Goal: Find specific page/section: Find specific page/section

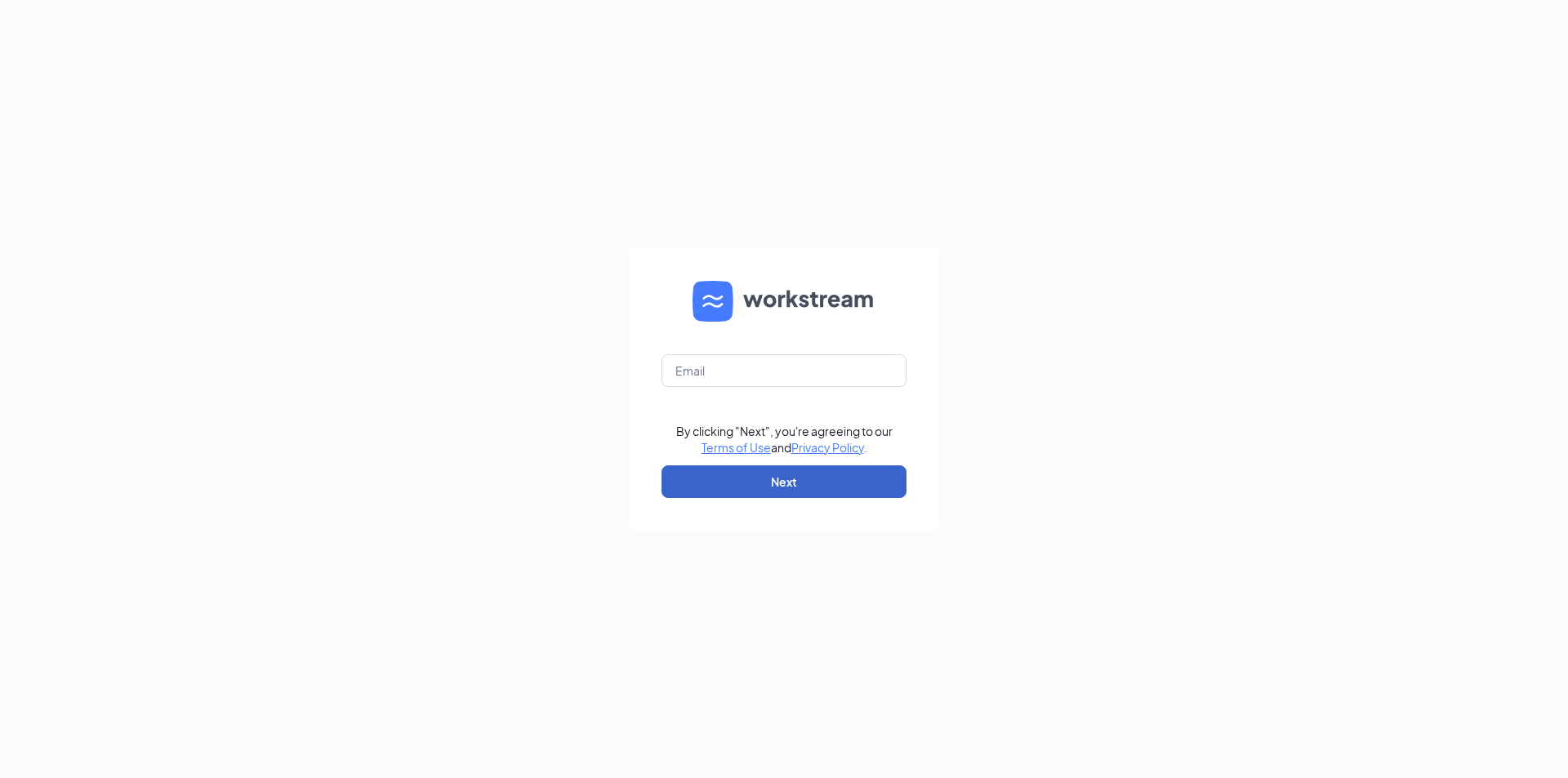
click at [722, 489] on button "Next" at bounding box center [783, 482] width 245 height 32
click at [739, 369] on input "text" at bounding box center [783, 370] width 245 height 32
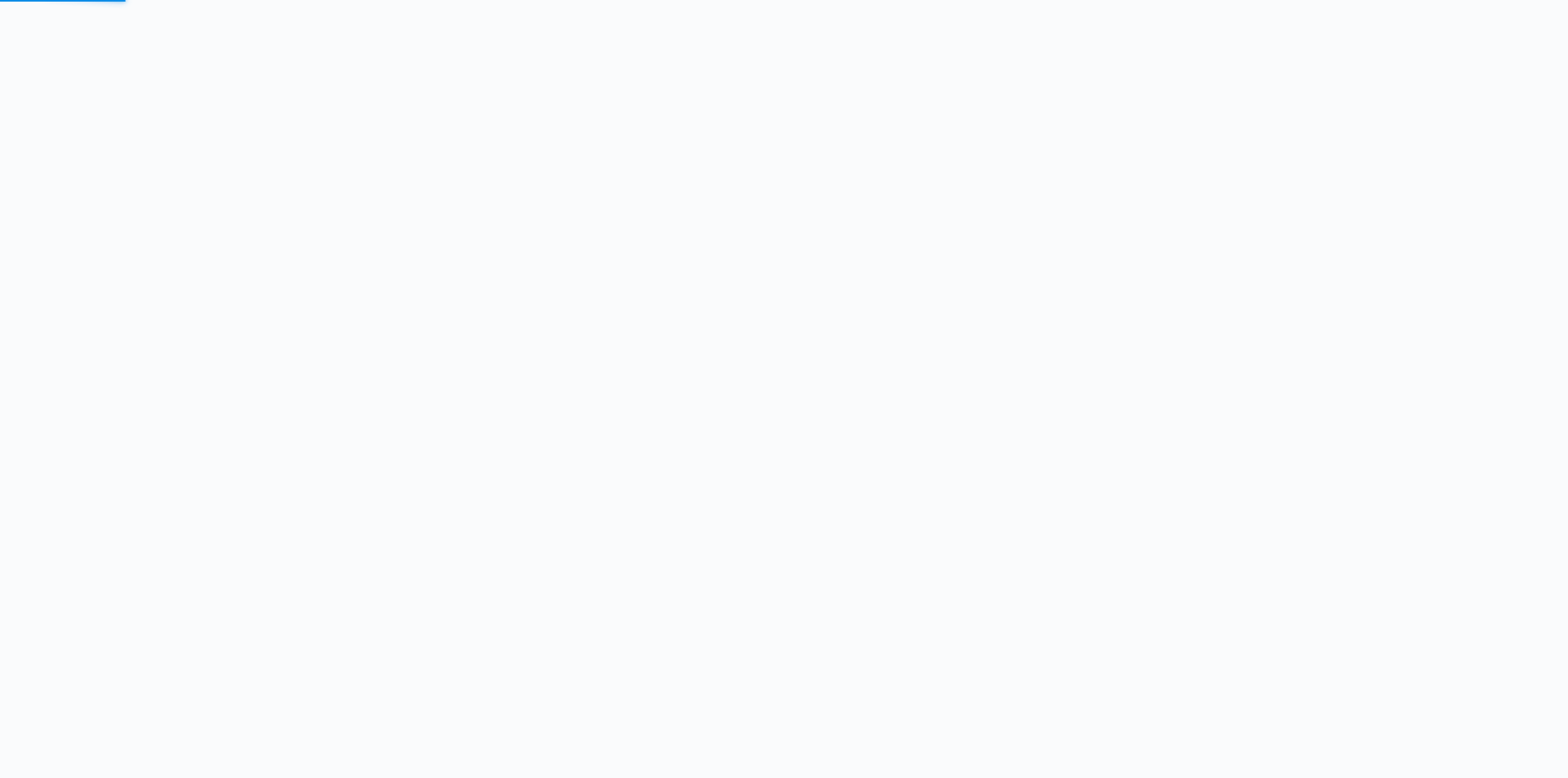
click at [768, 424] on body "LOADING LOADING" at bounding box center [784, 389] width 1568 height 778
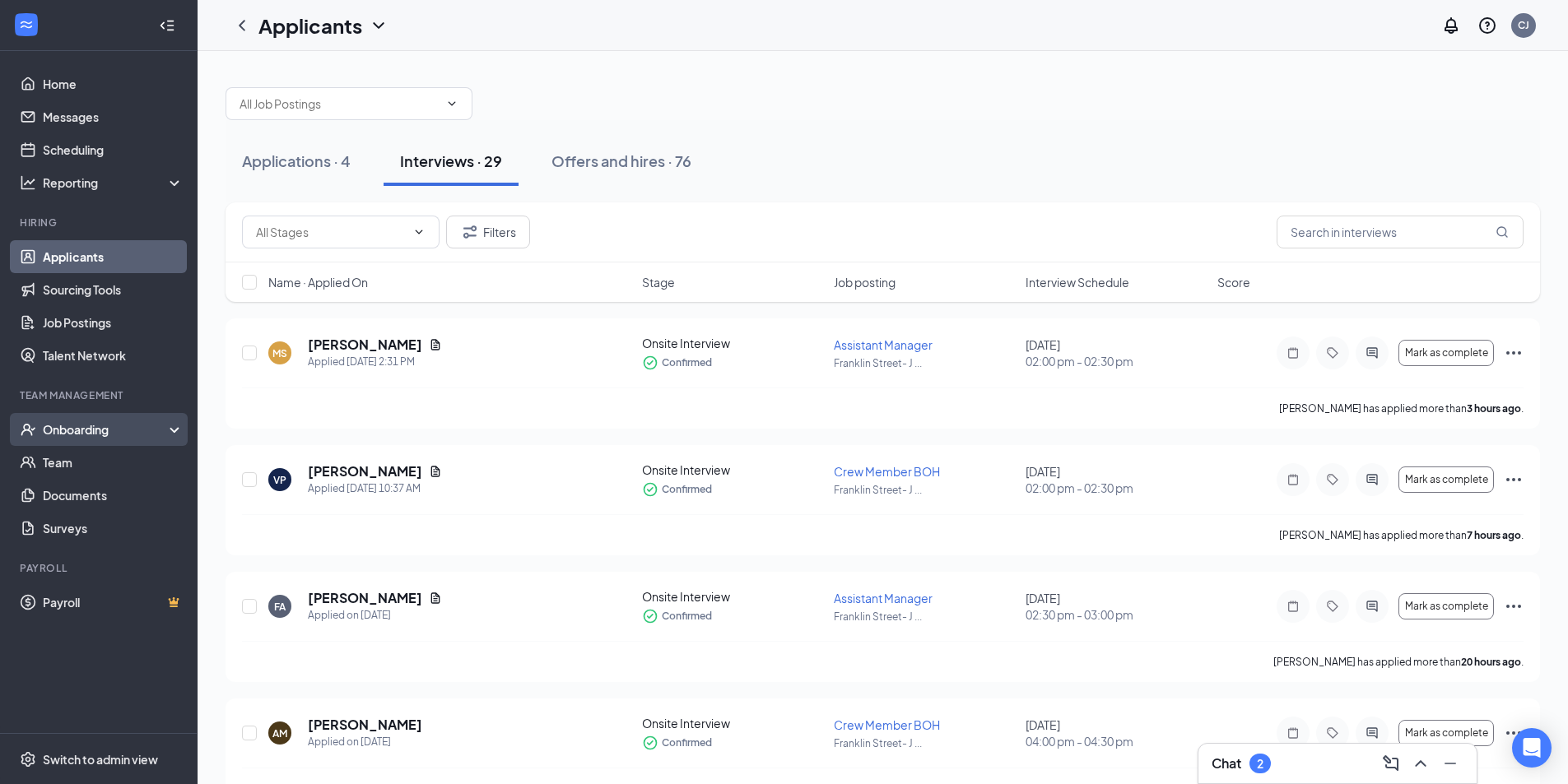
click at [111, 421] on div "Onboarding" at bounding box center [107, 429] width 127 height 16
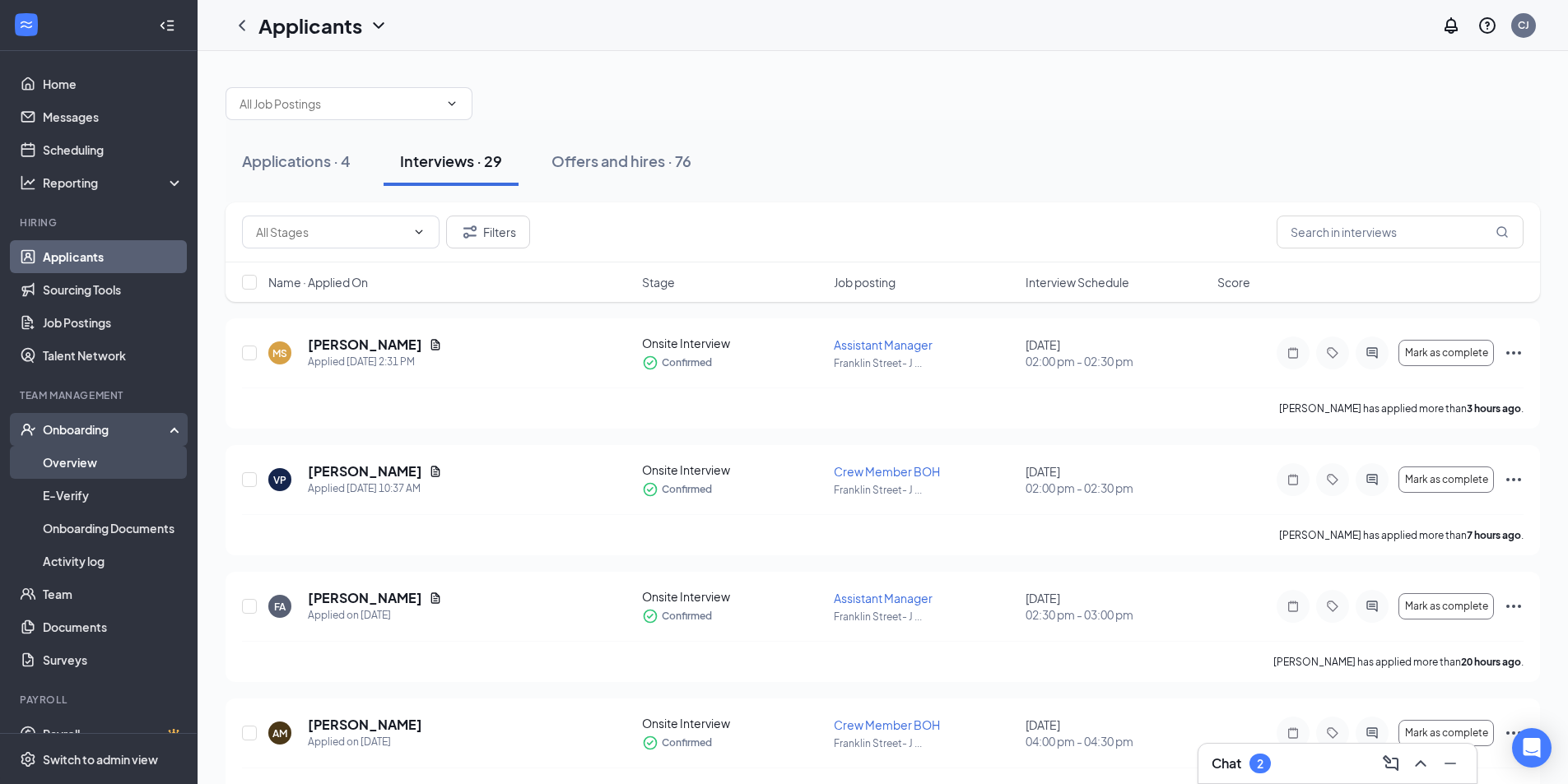
click at [78, 455] on link "Overview" at bounding box center [113, 463] width 141 height 33
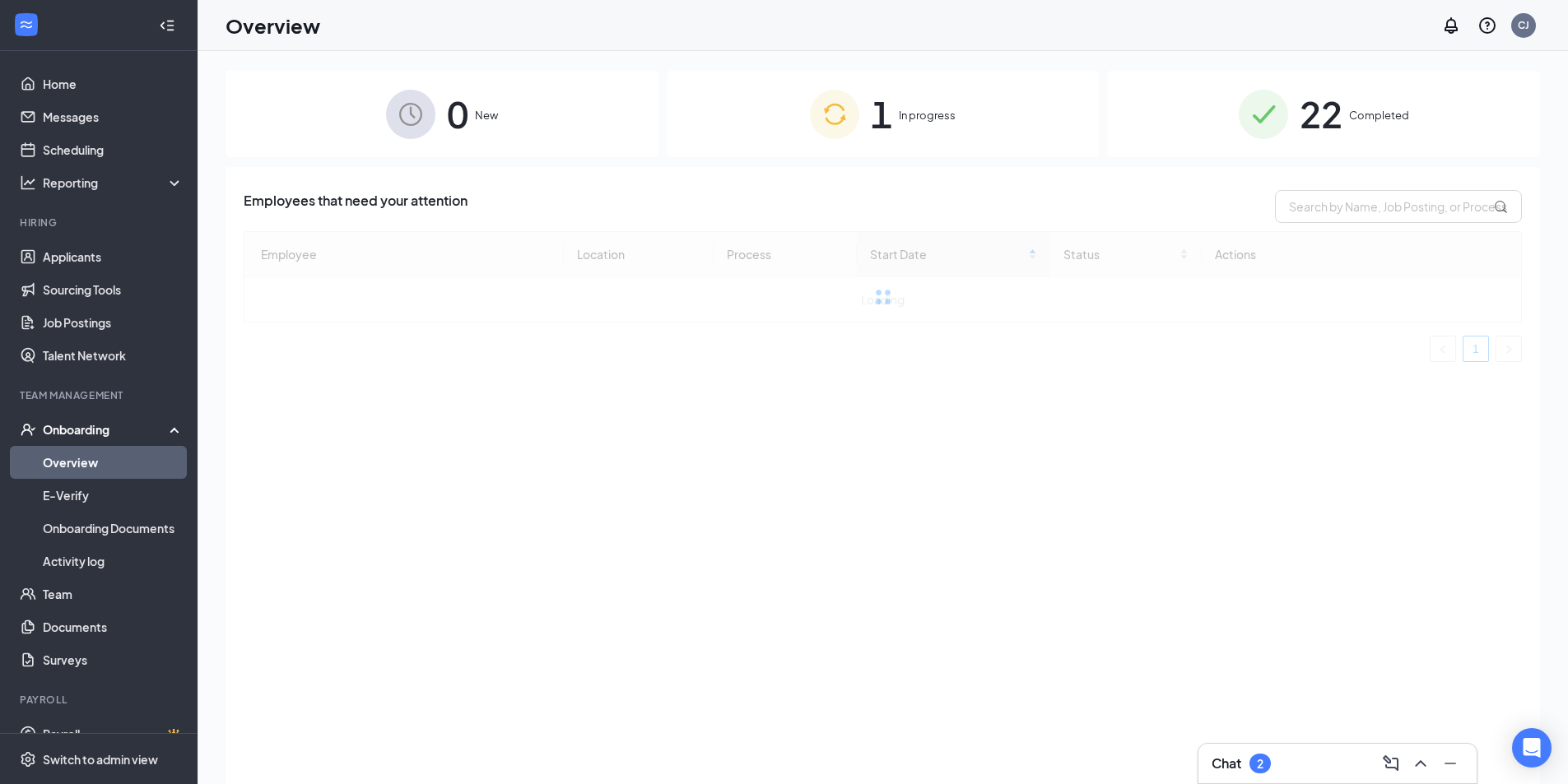
click at [893, 127] on div "1 In progress" at bounding box center [882, 114] width 433 height 86
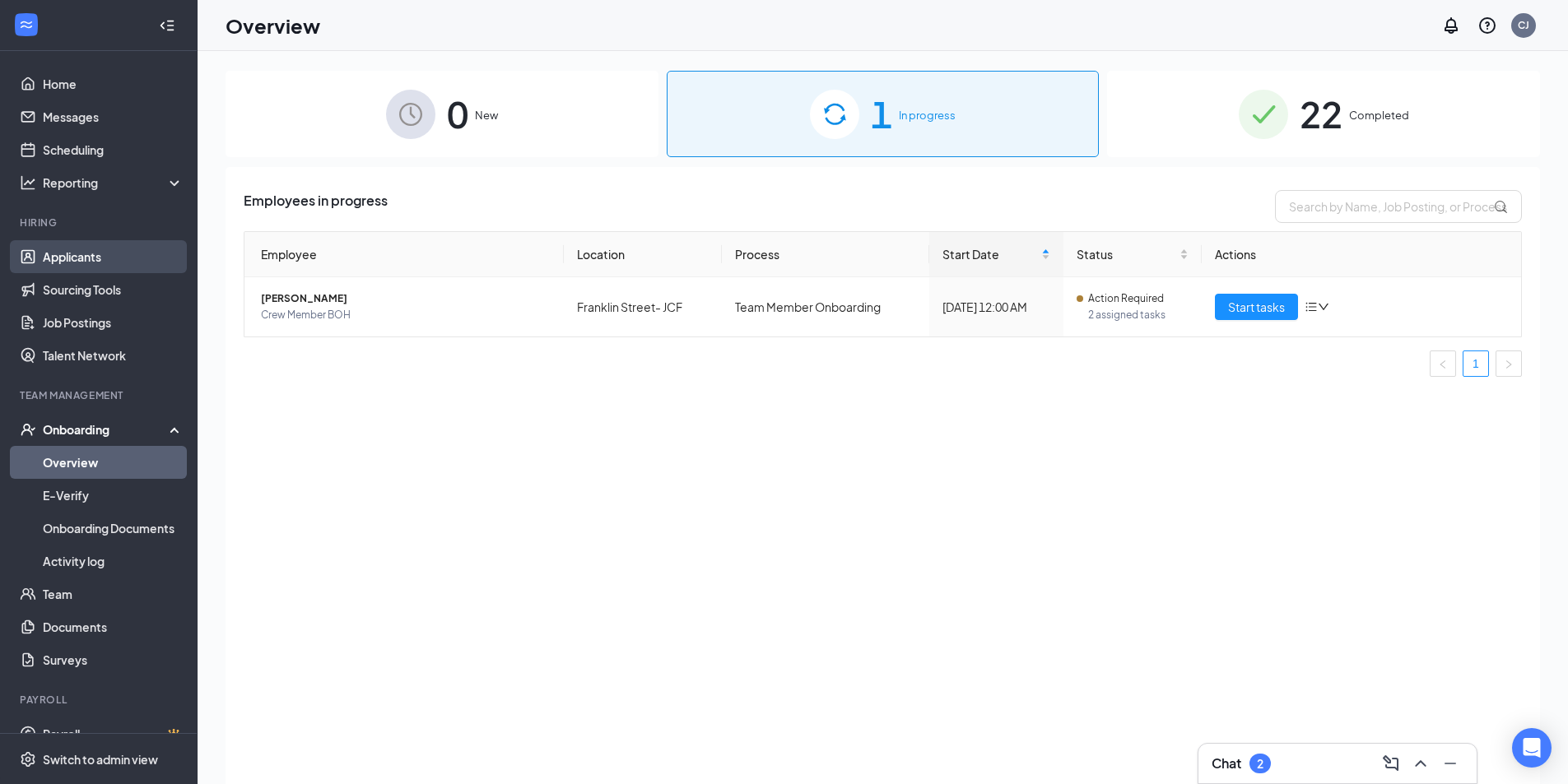
click at [87, 257] on link "Applicants" at bounding box center [113, 256] width 141 height 33
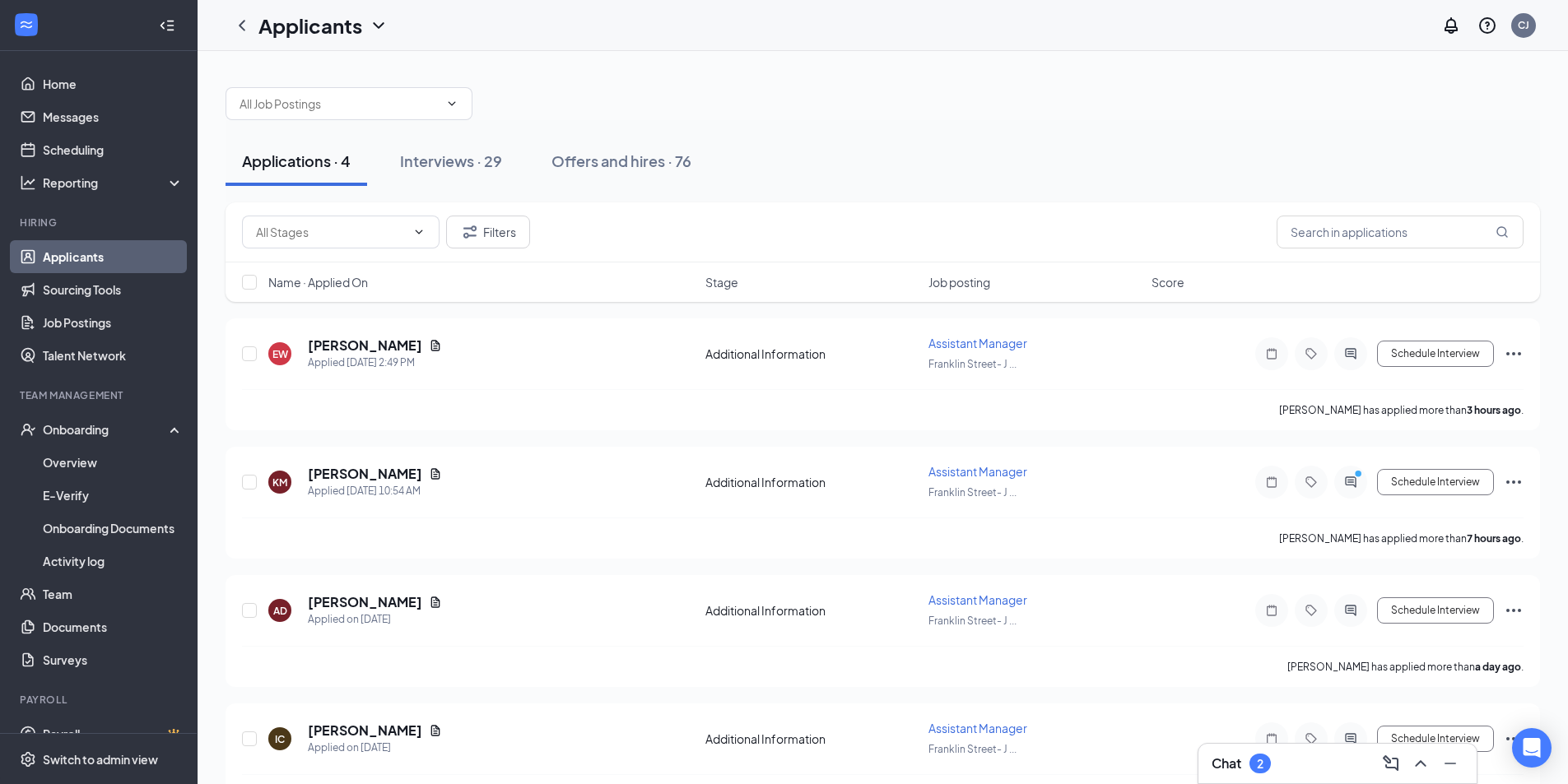
drag, startPoint x: 512, startPoint y: 163, endPoint x: 1580, endPoint y: 166, distance: 1068.0
click at [512, 164] on button "Interviews · 29" at bounding box center [450, 160] width 135 height 49
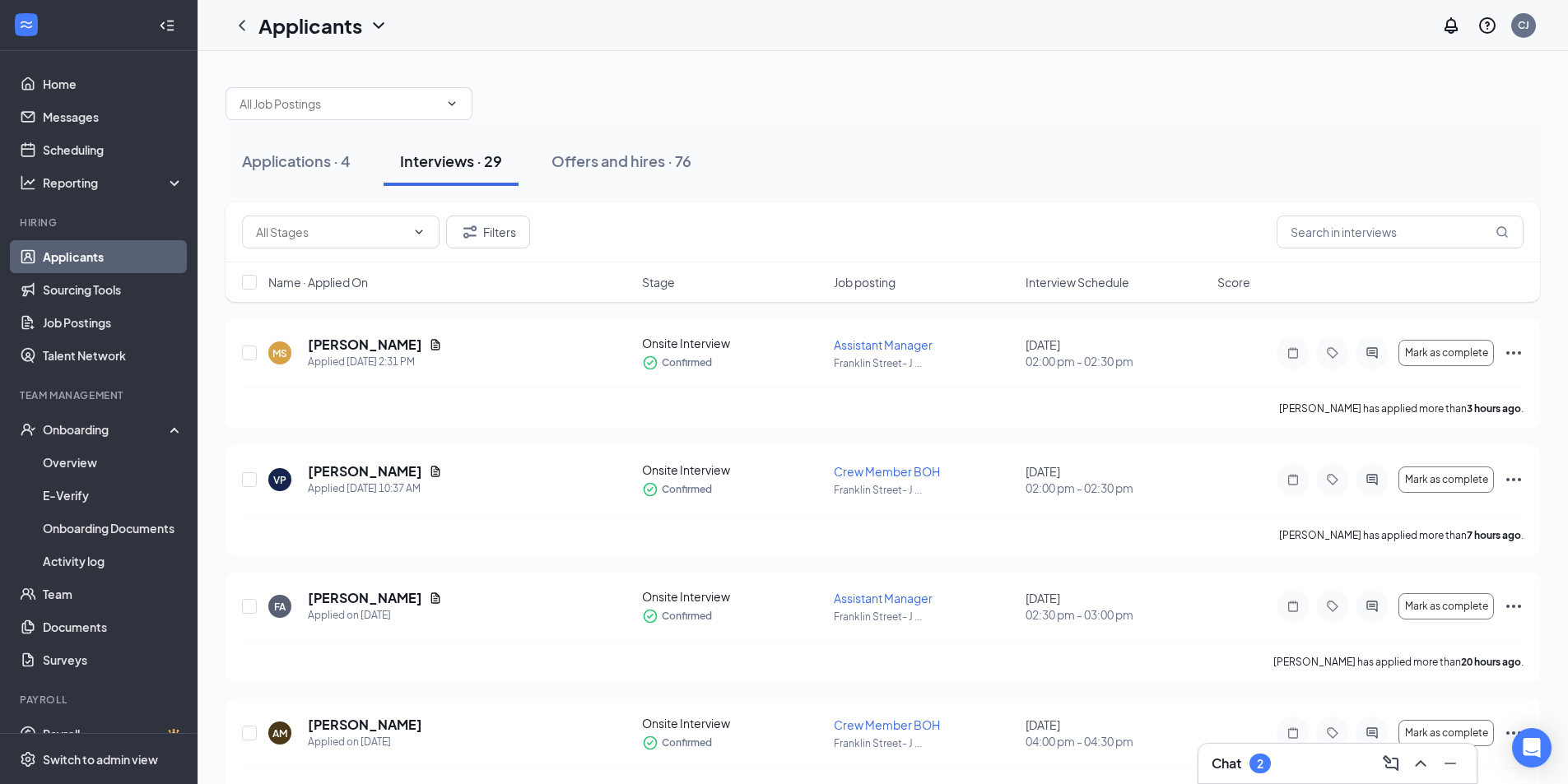
click at [1062, 287] on span "Interview Schedule" at bounding box center [1077, 281] width 104 height 16
